Goal: Task Accomplishment & Management: Manage account settings

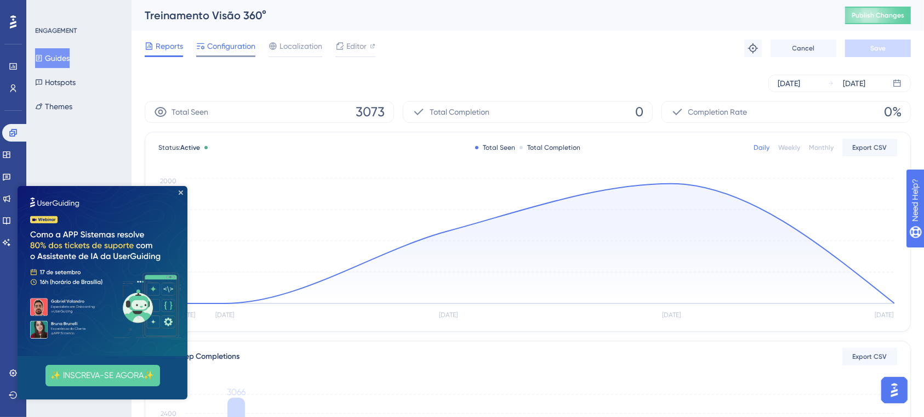
click at [243, 46] on span "Configuration" at bounding box center [231, 45] width 48 height 13
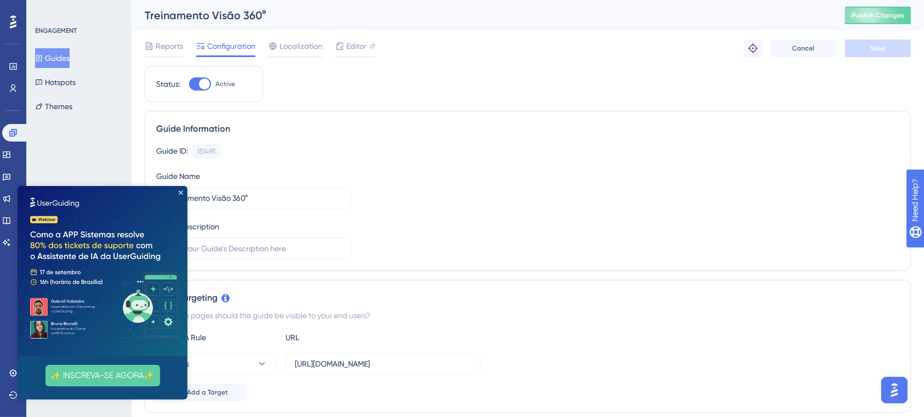
click at [180, 186] on iframe at bounding box center [103, 292] width 170 height 213
click at [177, 191] on img at bounding box center [103, 270] width 170 height 170
click at [209, 79] on div at bounding box center [200, 83] width 22 height 13
click at [189, 84] on input "Active" at bounding box center [189, 84] width 1 height 1
checkbox input "false"
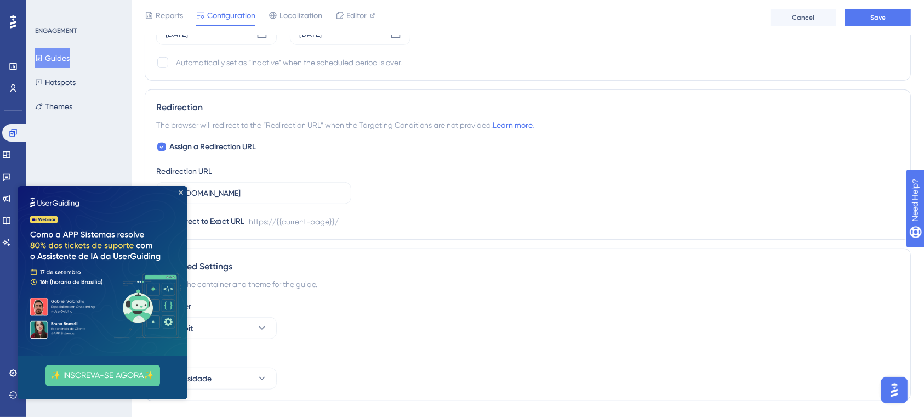
scroll to position [824, 0]
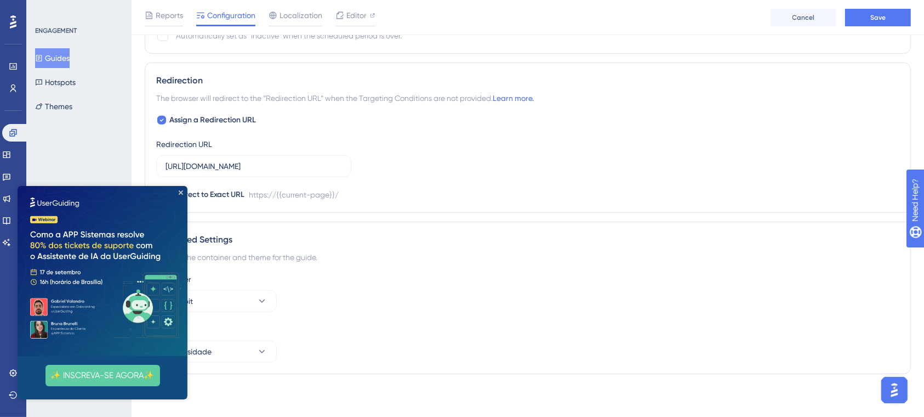
click at [181, 195] on img at bounding box center [103, 270] width 170 height 170
click at [556, 293] on div "Container Cockpit" at bounding box center [527, 291] width 743 height 39
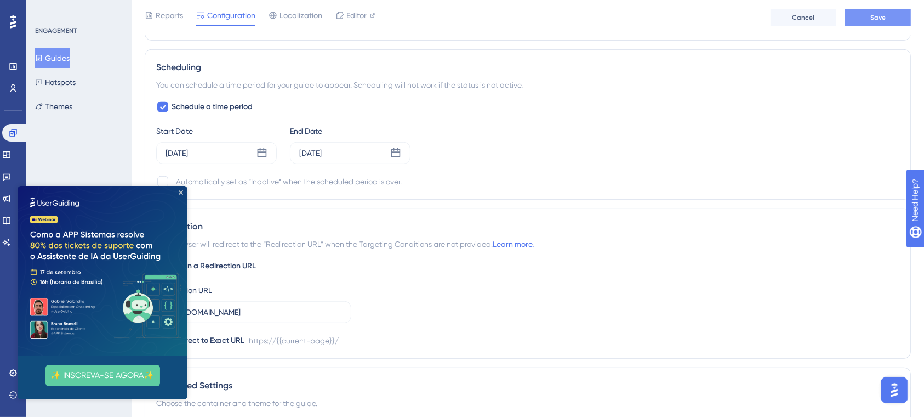
click at [886, 20] on button "Save" at bounding box center [878, 18] width 66 height 18
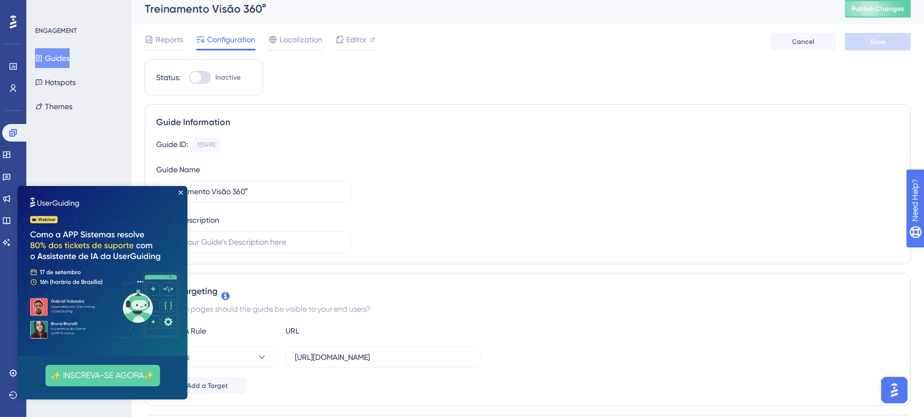
scroll to position [0, 0]
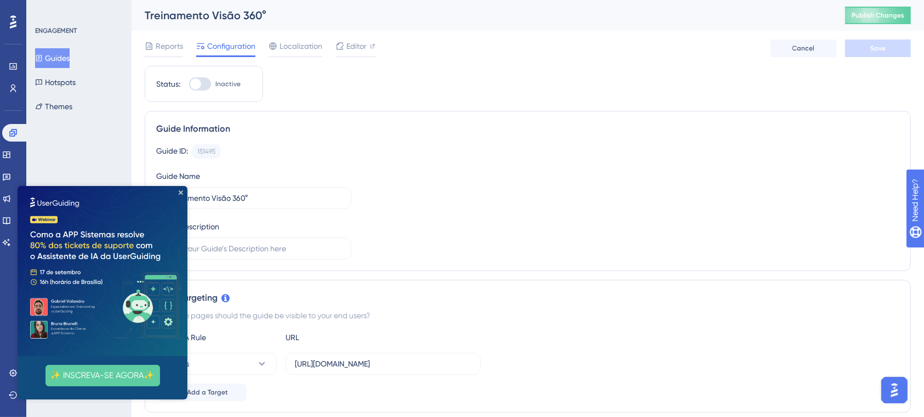
click at [179, 186] on img at bounding box center [103, 270] width 170 height 170
click at [111, 373] on button "✨ INSCREVA-SE AGORA✨" at bounding box center [102, 374] width 115 height 21
click at [67, 59] on button "Guides" at bounding box center [52, 58] width 35 height 20
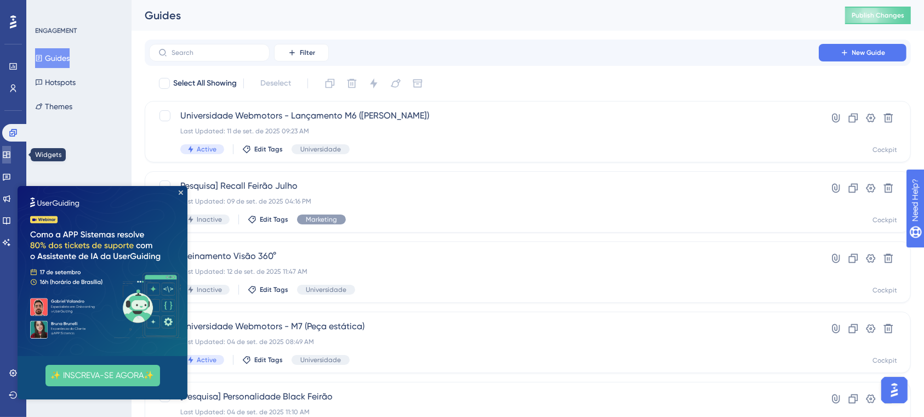
click at [11, 150] on icon at bounding box center [6, 154] width 9 height 9
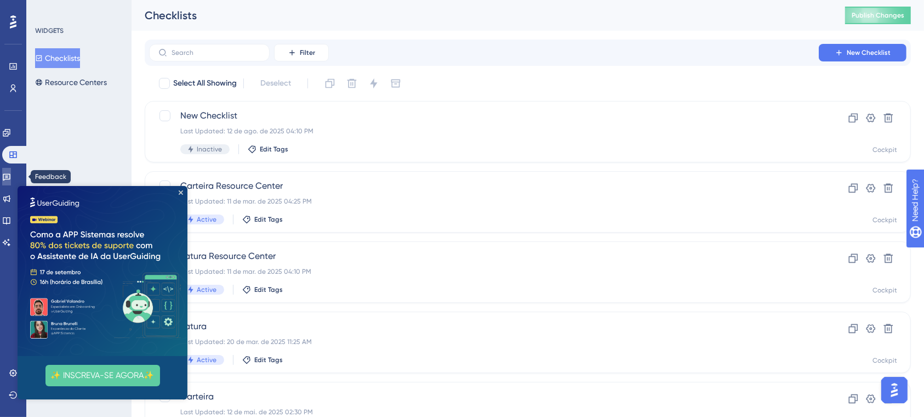
click at [11, 172] on icon at bounding box center [6, 176] width 9 height 9
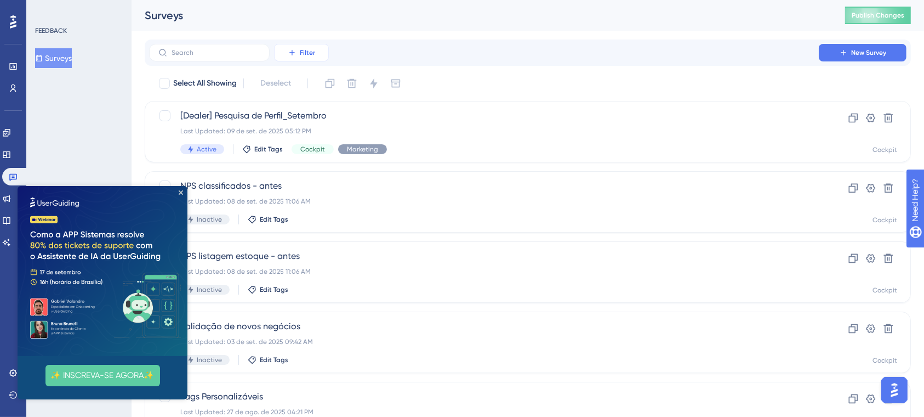
click at [309, 50] on span "Filter" at bounding box center [307, 52] width 15 height 9
click at [107, 121] on div "FEEDBACK Surveys" at bounding box center [78, 208] width 105 height 417
click at [300, 49] on span "Filter" at bounding box center [307, 52] width 15 height 9
click at [313, 103] on span "Segments" at bounding box center [307, 105] width 35 height 13
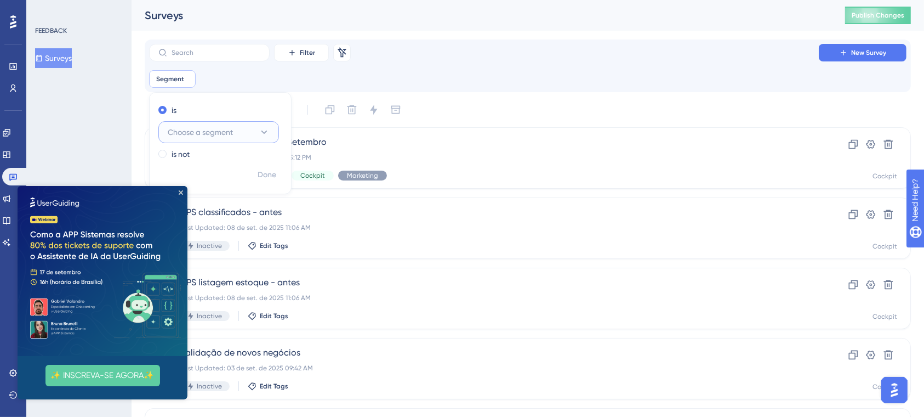
click at [268, 130] on icon at bounding box center [264, 132] width 11 height 11
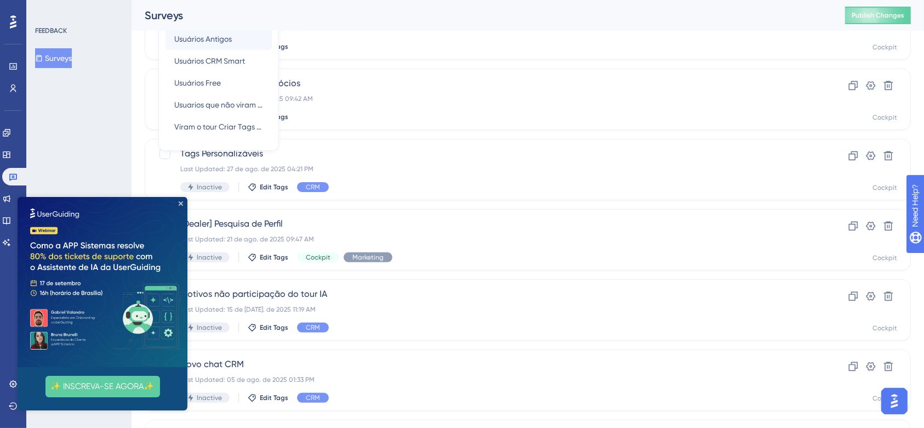
scroll to position [292, 0]
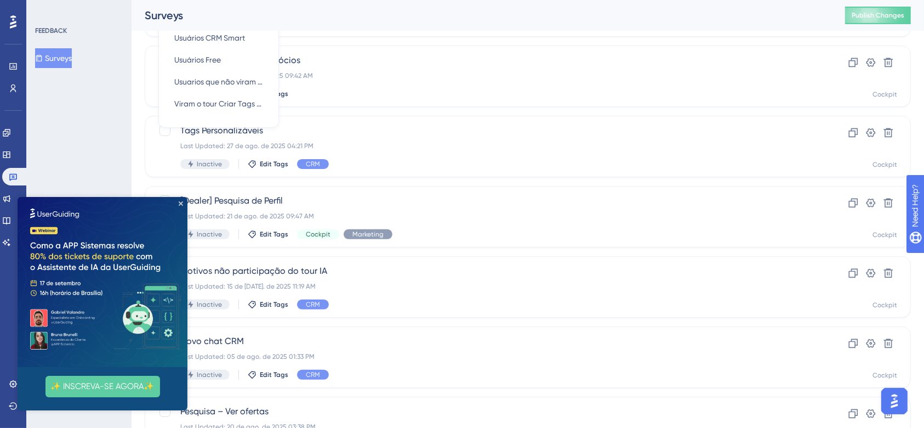
click at [105, 125] on div "FEEDBACK Surveys" at bounding box center [78, 214] width 105 height 428
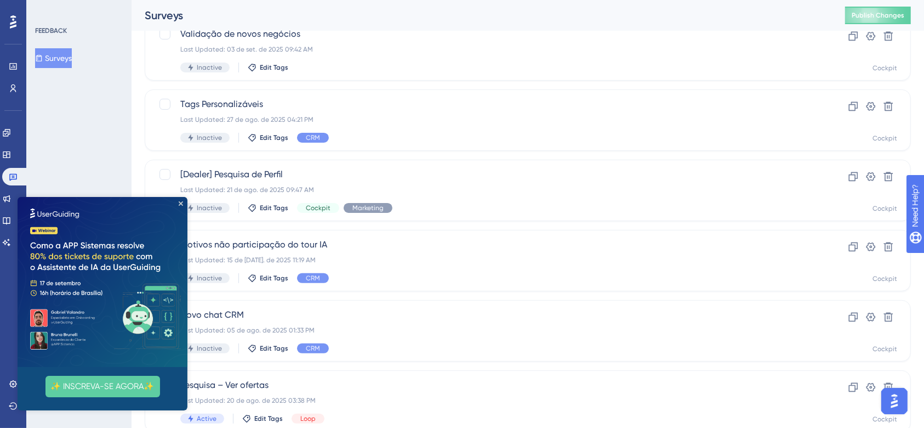
click at [111, 139] on div "FEEDBACK Surveys" at bounding box center [78, 214] width 105 height 428
